Goal: Check status: Check status

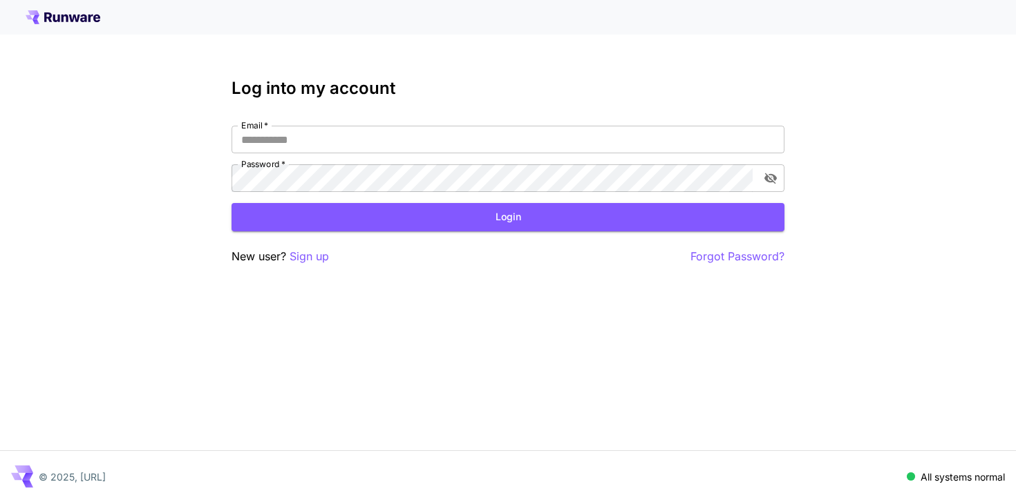
click at [565, 117] on div "Log into my account Email   * Email   * Password   * Password   * Login New use…" at bounding box center [508, 172] width 553 height 187
click at [565, 133] on input "Email   *" at bounding box center [508, 140] width 553 height 28
type input "**********"
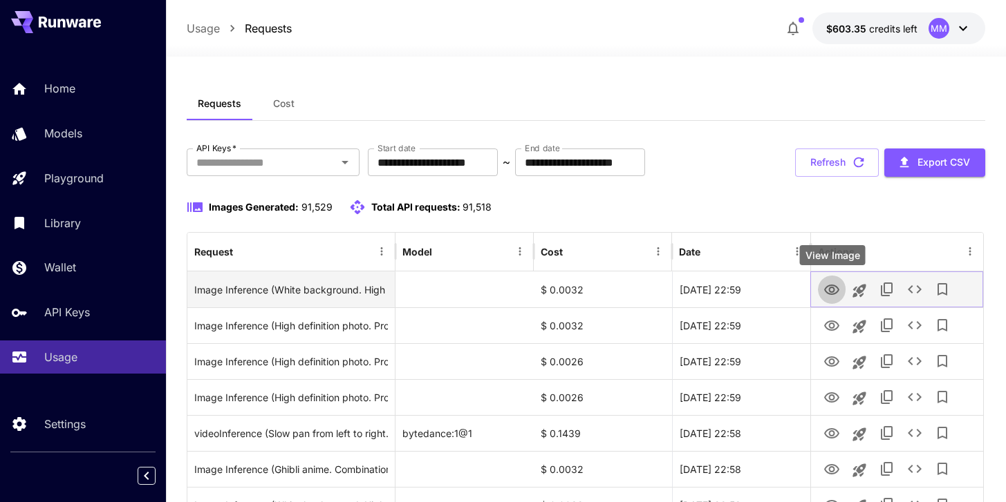
click at [833, 297] on icon "View Image" at bounding box center [831, 290] width 17 height 17
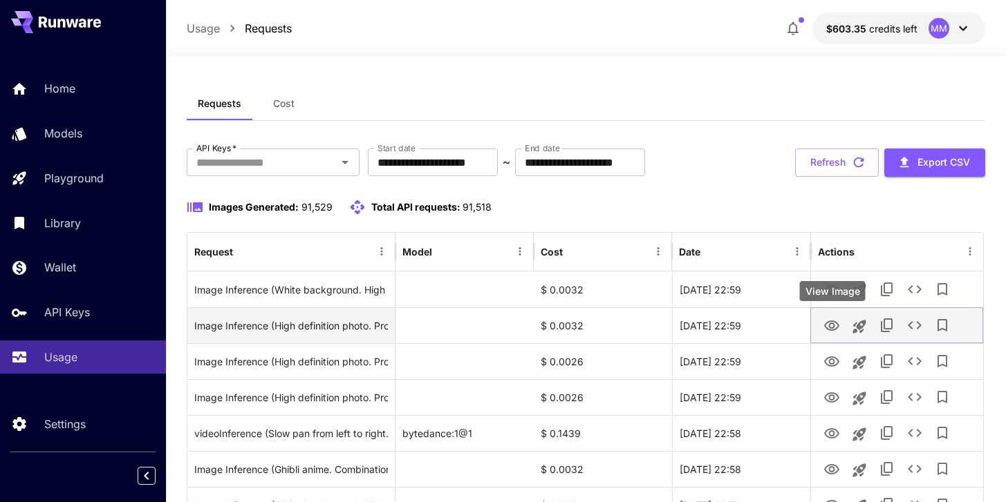
click at [827, 329] on icon "View Image" at bounding box center [831, 326] width 15 height 10
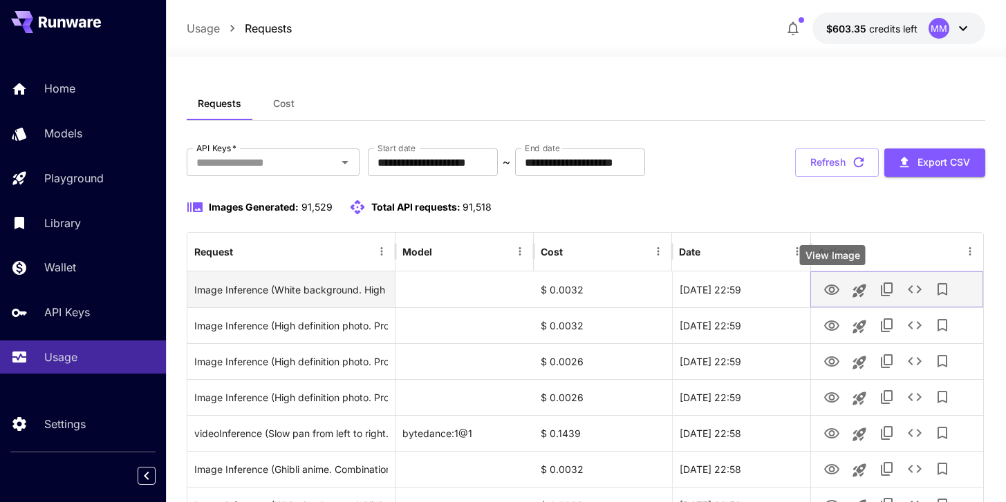
click at [825, 290] on icon "View Image" at bounding box center [831, 290] width 15 height 10
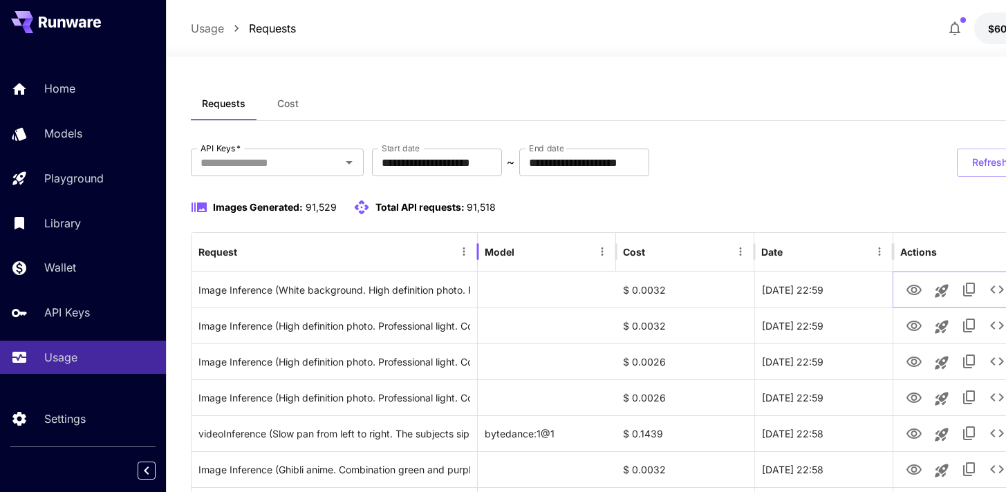
drag, startPoint x: 396, startPoint y: 247, endPoint x: 477, endPoint y: 260, distance: 81.8
click at [477, 260] on div at bounding box center [477, 251] width 7 height 39
